Goal: Use online tool/utility: Use online tool/utility

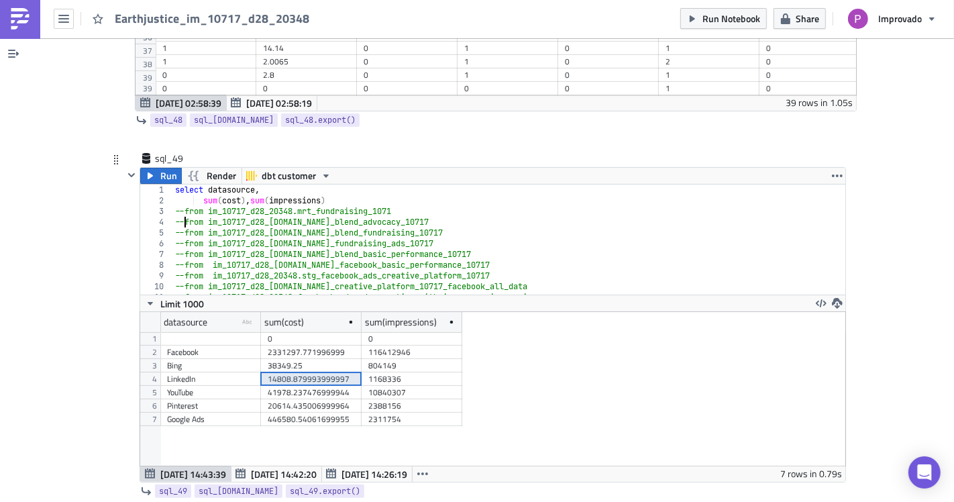
click at [178, 184] on div "select datasource , sum ( cost ) , sum ( impressions ) --from im_10717_d28_2034…" at bounding box center [503, 249] width 662 height 131
click at [160, 168] on span "Run" at bounding box center [168, 176] width 17 height 16
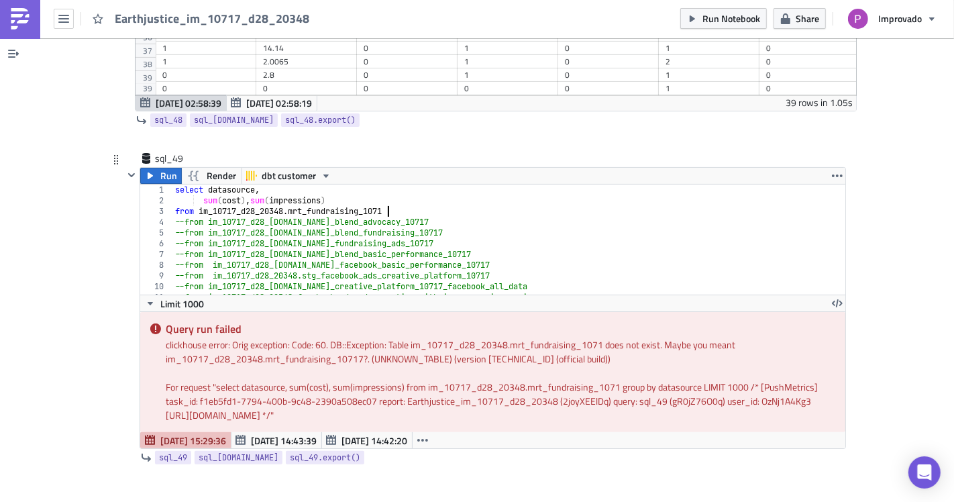
click at [400, 184] on div "select datasource , sum ( cost ) , sum ( impressions ) from im_10717_d28_20348 …" at bounding box center [503, 249] width 662 height 131
click at [154, 168] on button "Run" at bounding box center [161, 176] width 42 height 16
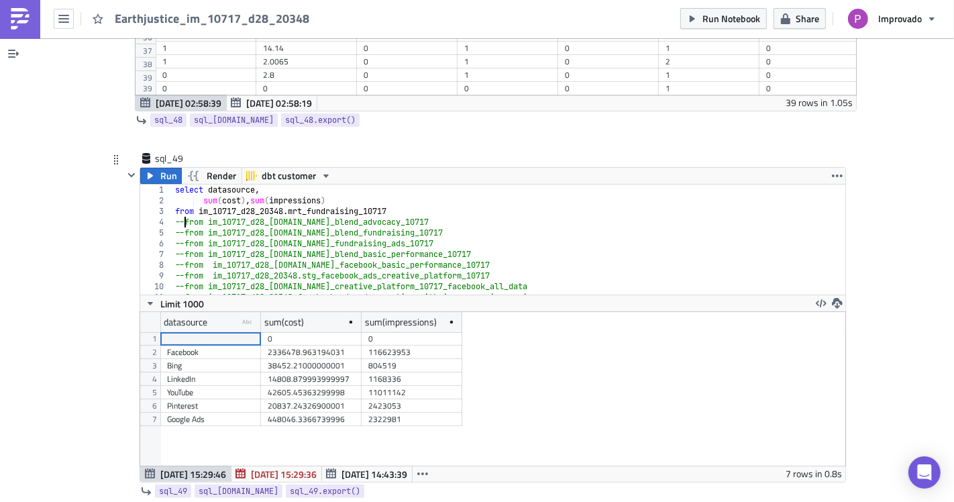
click at [180, 184] on div "select datasource , sum ( cost ) , sum ( impressions ) from im_10717_d28_20348 …" at bounding box center [503, 249] width 662 height 131
click at [172, 184] on div "select datasource , sum ( cost ) , sum ( impressions ) from im_10717_d28_20348 …" at bounding box center [503, 249] width 662 height 131
type textarea "--from im_10717_d28_20348.mrt_fundraising_10717"
click at [145, 170] on icon "button" at bounding box center [150, 175] width 11 height 11
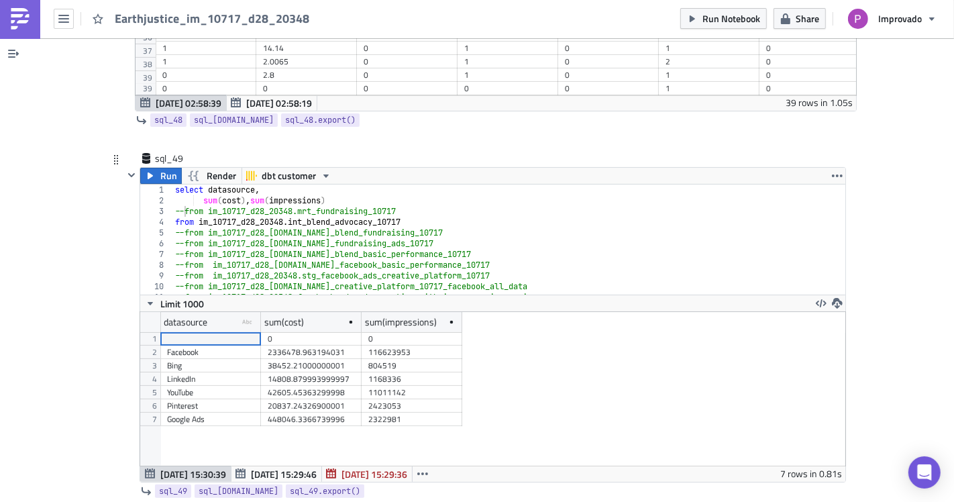
scroll to position [154, 705]
drag, startPoint x: 396, startPoint y: 173, endPoint x: 177, endPoint y: 173, distance: 219.3
click at [177, 184] on div "select datasource , sum ( cost ) , sum ( impressions ) --from im_10717_d28_2034…" at bounding box center [503, 249] width 662 height 131
click at [407, 184] on div "select datasource , sum ( cost ) , sum ( impressions ) --from im_10717_d28_2034…" at bounding box center [502, 239] width 661 height 110
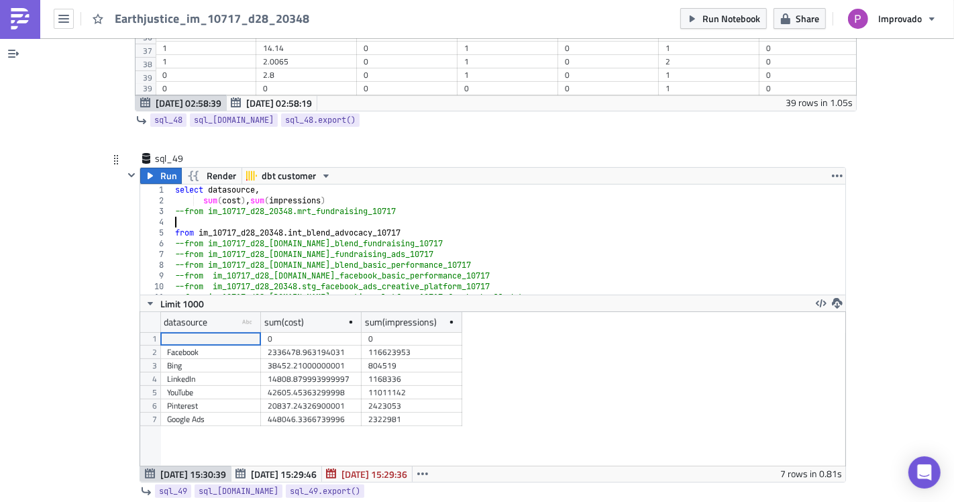
paste textarea "from im_10717_d28_20348.mrt_fundraising_10717"
click at [179, 184] on div "select datasource , sum ( cost ) , sum ( impressions ) --from im_10717_d28_2034…" at bounding box center [503, 249] width 662 height 131
click at [172, 190] on div "select datasource , sum ( cost ) , sum ( impressions ) --from im_10717_d28_2034…" at bounding box center [503, 249] width 662 height 131
click at [172, 191] on div "select datasource , sum ( cost ) , sum ( impressions ) --from im_10717_d28_2034…" at bounding box center [503, 249] width 662 height 131
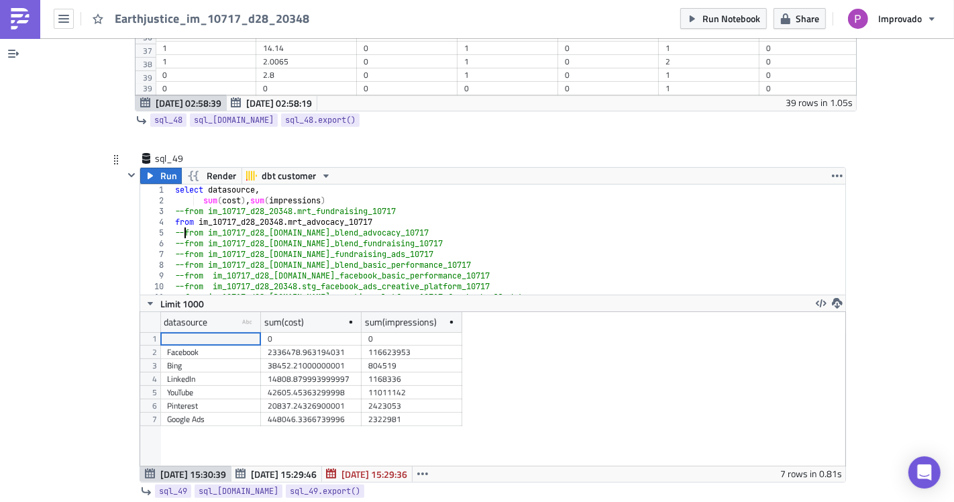
scroll to position [0, 1]
type textarea "--from im_10717_d28_[DOMAIN_NAME]_blend_advocacy_10717"
click at [160, 168] on span "Run" at bounding box center [168, 176] width 17 height 16
